Goal: Transaction & Acquisition: Purchase product/service

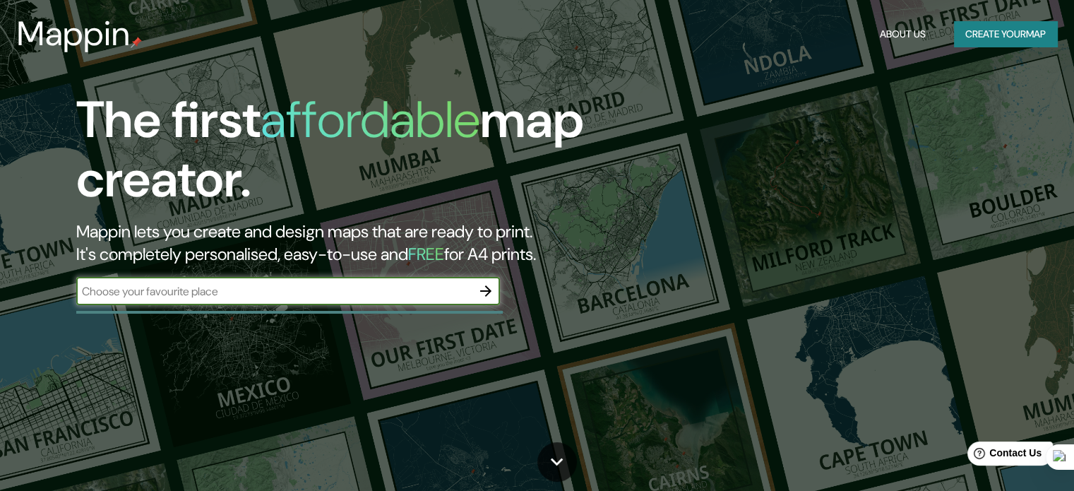
click at [302, 289] on input "text" at bounding box center [273, 291] width 395 height 16
type input "Ensenada"
click at [491, 304] on div at bounding box center [486, 291] width 28 height 28
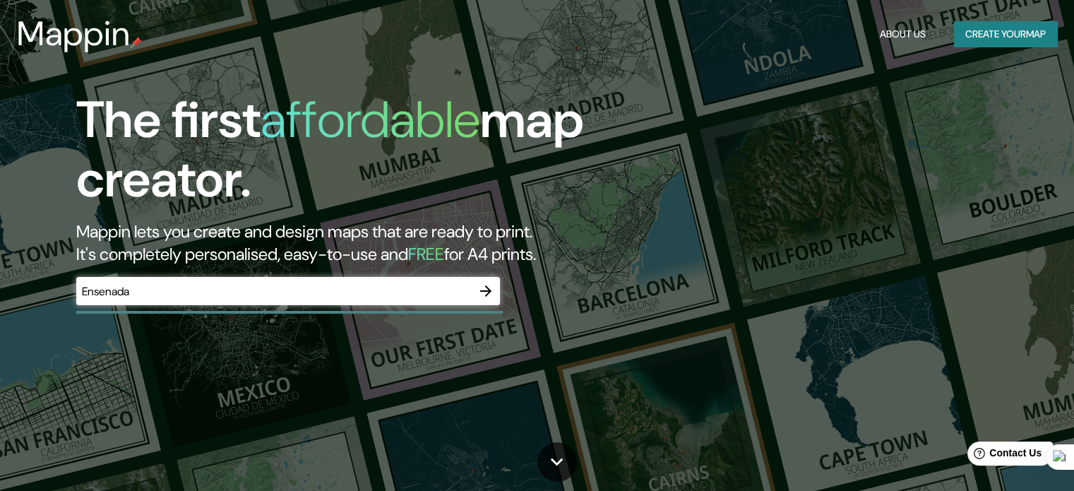
click at [488, 301] on button "button" at bounding box center [486, 291] width 28 height 28
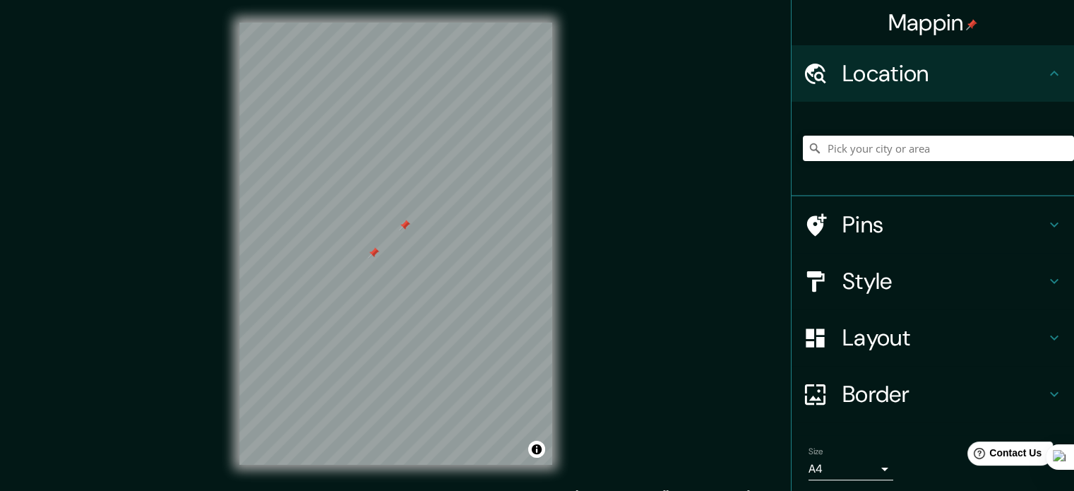
click at [849, 219] on h4 "Pins" at bounding box center [943, 224] width 203 height 28
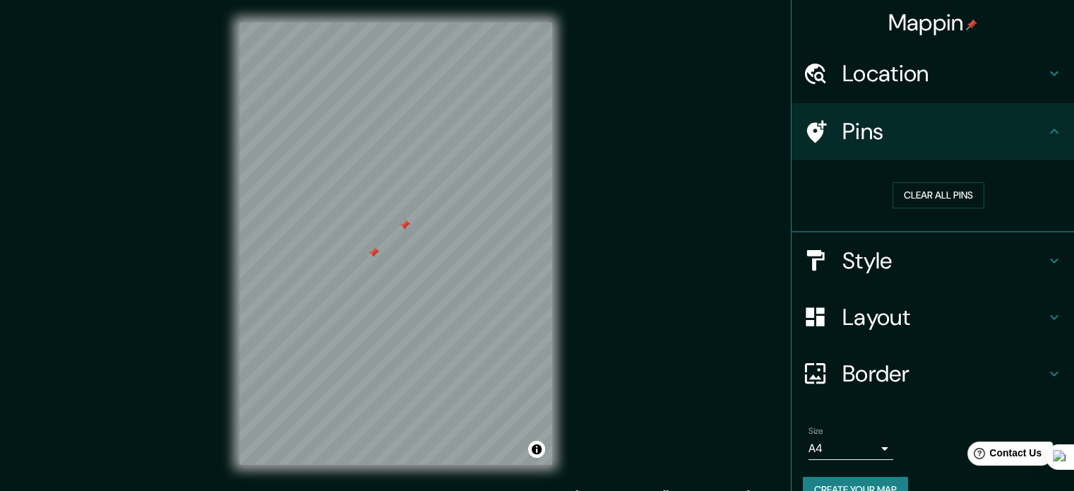
click at [822, 133] on div at bounding box center [823, 131] width 40 height 25
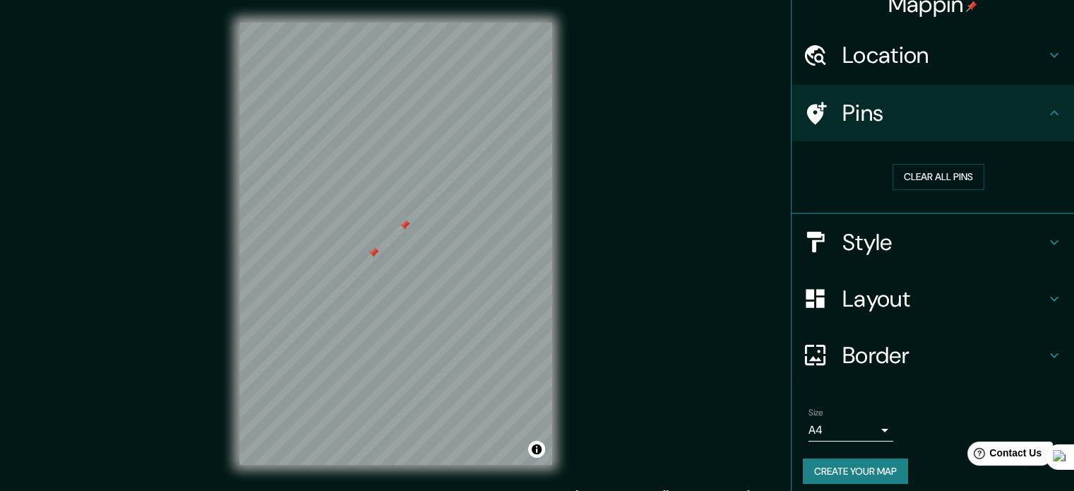
scroll to position [27, 0]
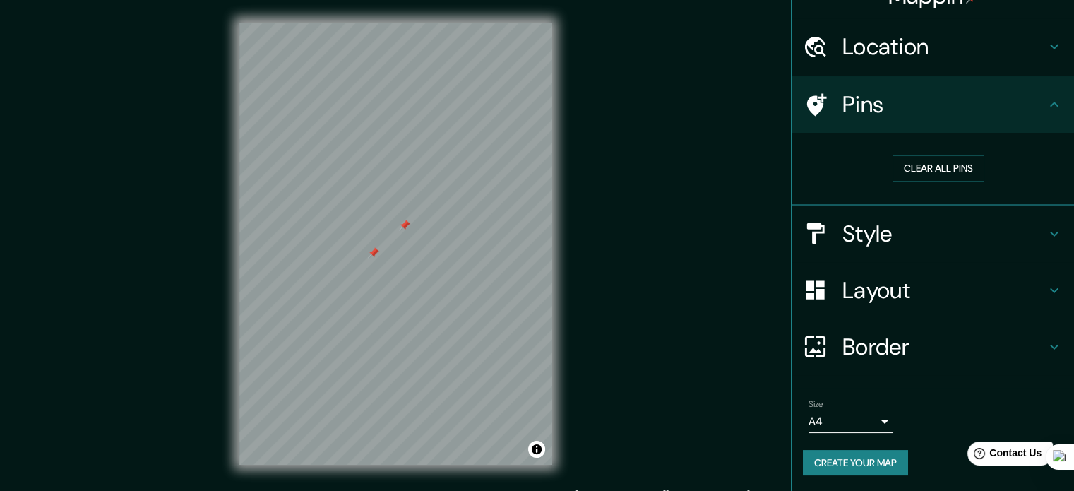
click at [850, 419] on body "Mappin Location Pins Clear all pins Style Layout Border Choose a border. Hint :…" at bounding box center [537, 245] width 1074 height 491
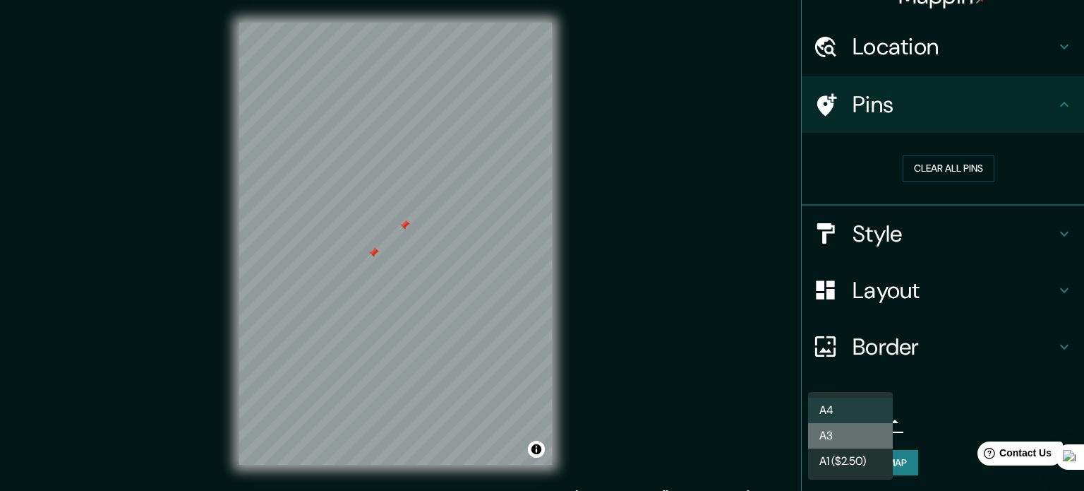
click at [850, 433] on li "A3" at bounding box center [850, 435] width 85 height 25
click at [855, 412] on body "Mappin Location Pins Clear all pins Style Layout Border Choose a border. Hint :…" at bounding box center [542, 245] width 1084 height 491
click at [848, 455] on li "A1 ($2.50)" at bounding box center [850, 460] width 85 height 25
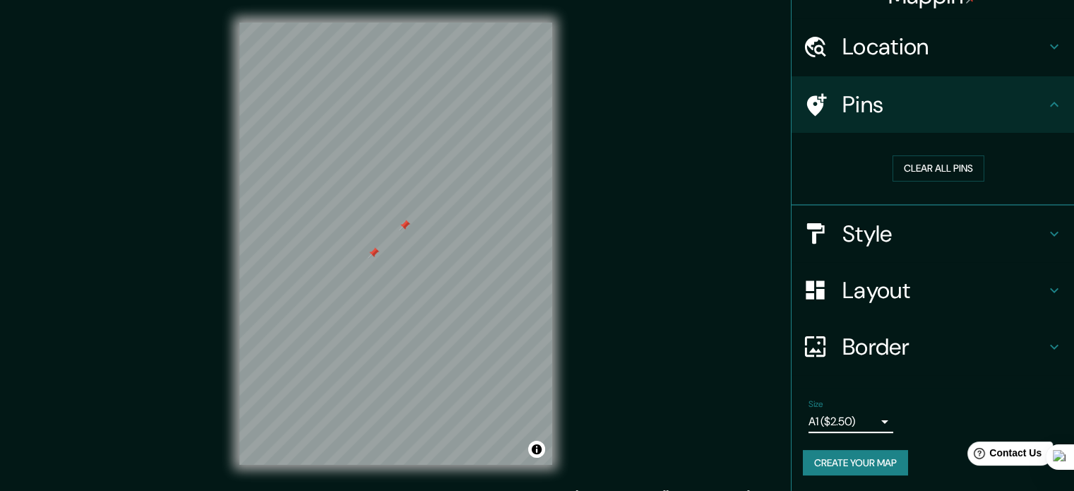
click at [847, 420] on body "Mappin Location Pins Clear all pins Style Layout Border Choose a border. Hint :…" at bounding box center [537, 245] width 1074 height 491
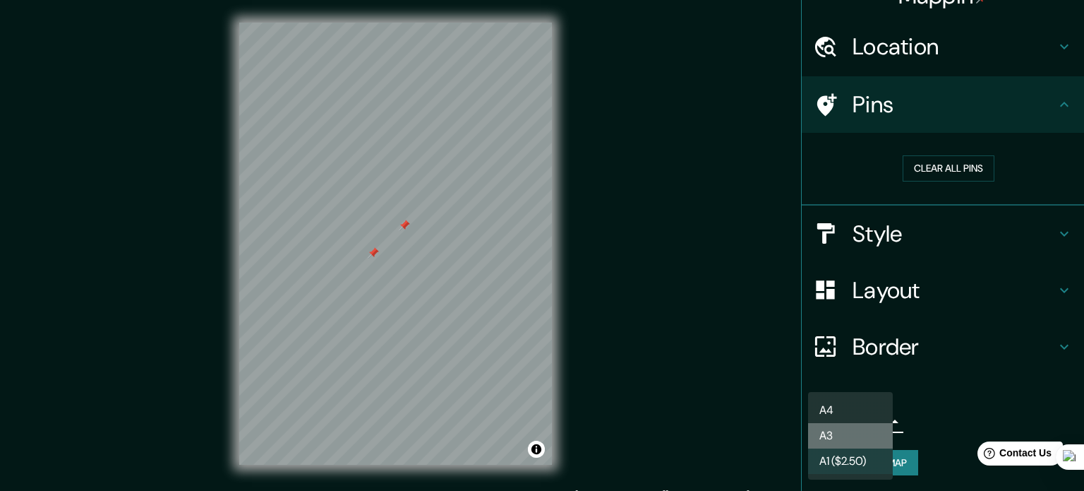
click at [844, 437] on li "A3" at bounding box center [850, 435] width 85 height 25
type input "a4"
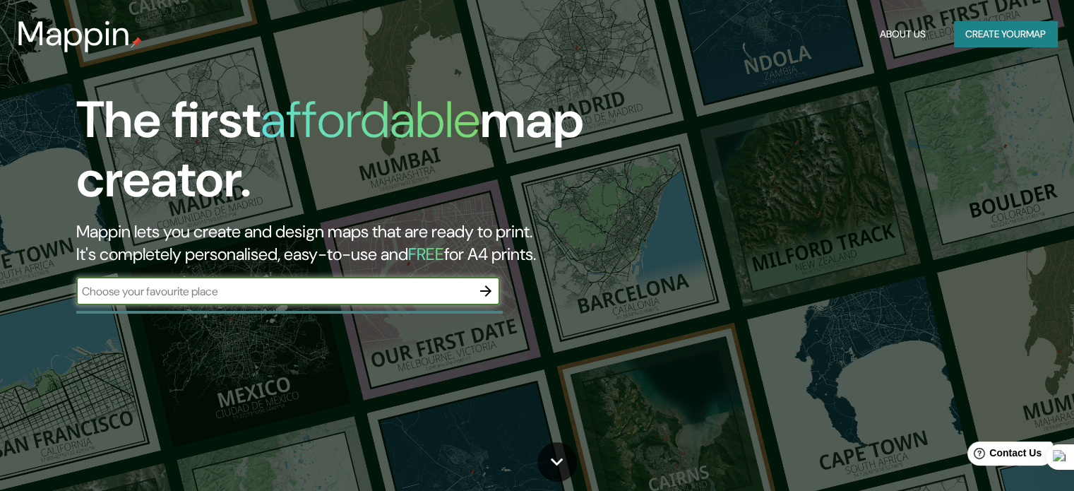
click at [966, 37] on button "Create your map" at bounding box center [1005, 34] width 103 height 26
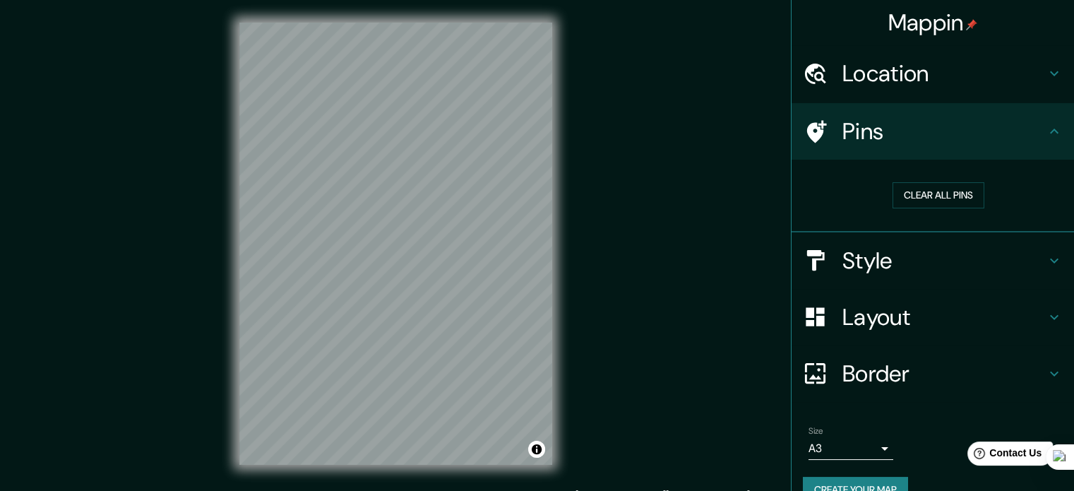
click at [935, 73] on h4 "Location" at bounding box center [943, 73] width 203 height 28
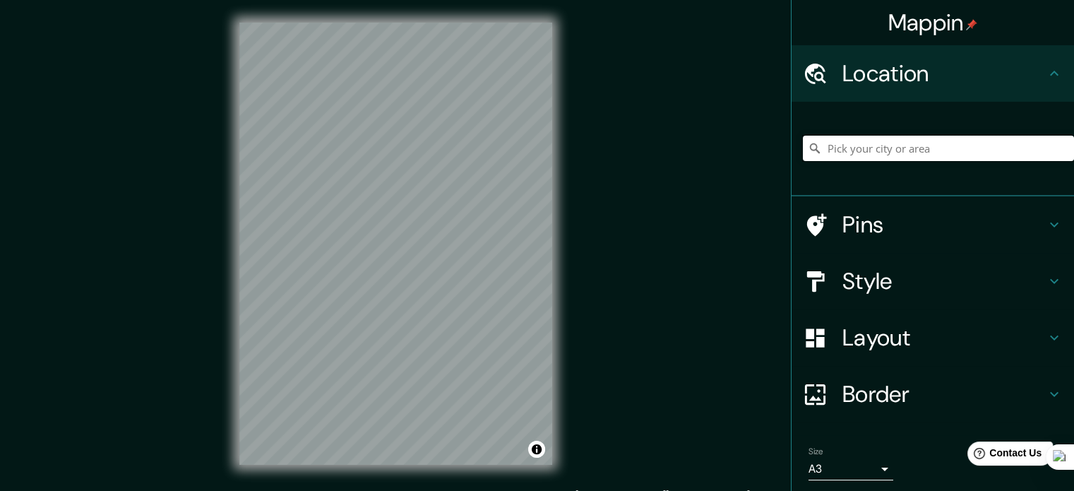
click at [894, 149] on input "Pick your city or area" at bounding box center [938, 148] width 271 height 25
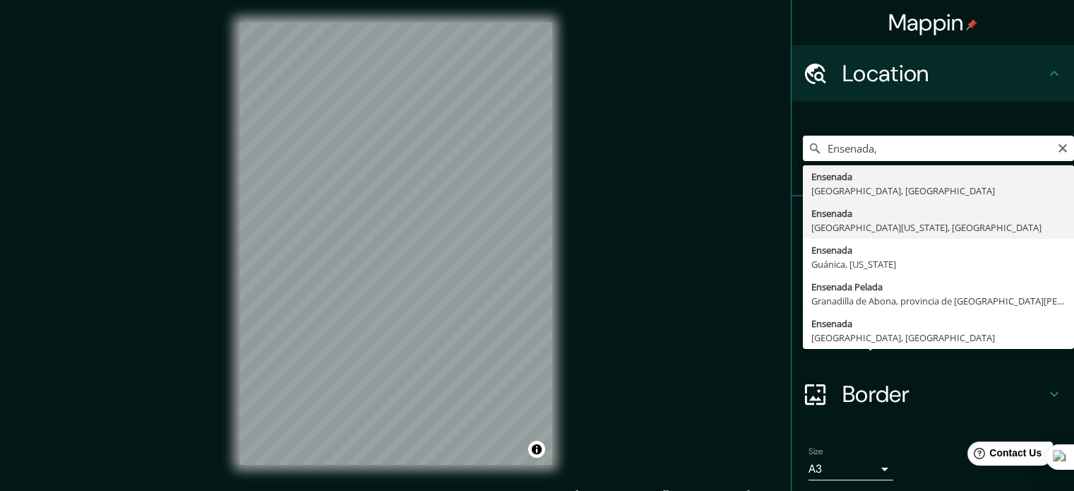
type input "Ensenada, [GEOGRAPHIC_DATA][US_STATE], [GEOGRAPHIC_DATA]"
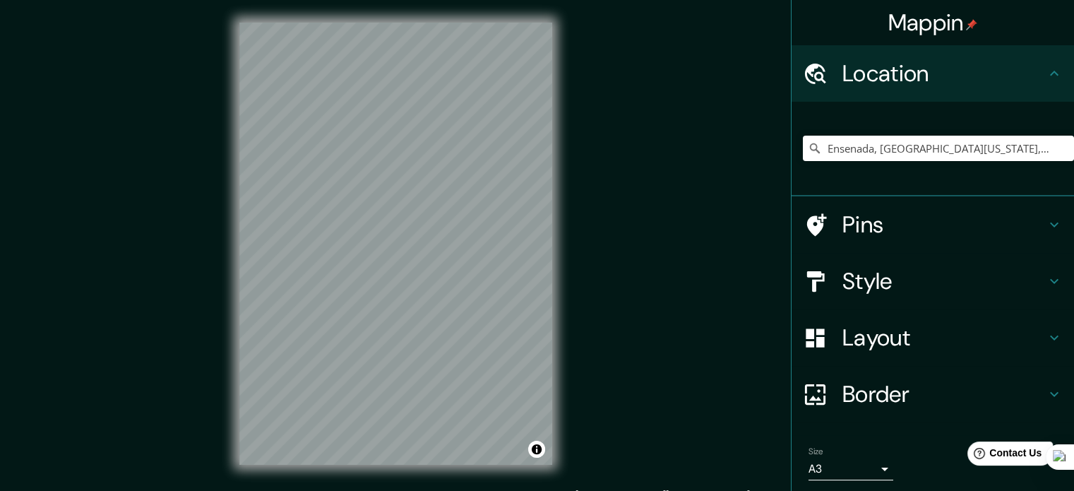
click at [587, 419] on div "Mappin Location [GEOGRAPHIC_DATA], [GEOGRAPHIC_DATA][US_STATE], [GEOGRAPHIC_DAT…" at bounding box center [537, 255] width 1074 height 510
click at [573, 461] on div "© Mapbox © OpenStreetMap Improve this map" at bounding box center [396, 243] width 358 height 487
click at [150, 312] on div "Mappin Location [GEOGRAPHIC_DATA], [GEOGRAPHIC_DATA][US_STATE], [GEOGRAPHIC_DAT…" at bounding box center [537, 255] width 1074 height 510
